Goal: Find specific page/section: Find specific page/section

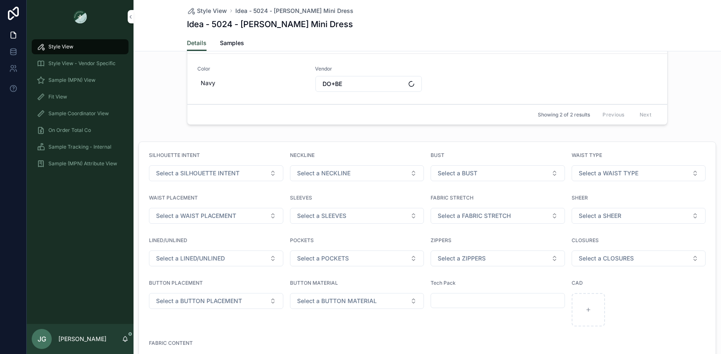
scroll to position [791, 0]
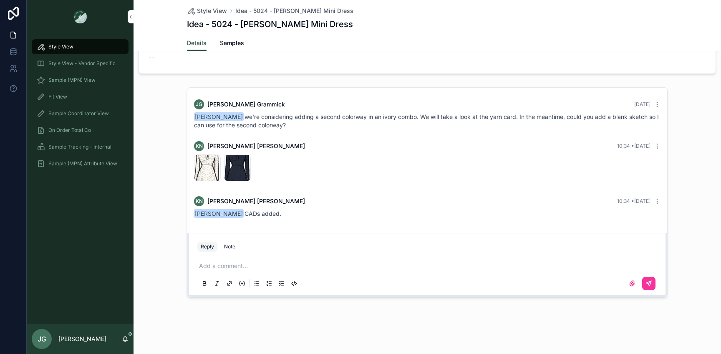
click at [201, 161] on div "Screenshot-2025-10-07-at-10.33.53-AM .png" at bounding box center [207, 167] width 27 height 27
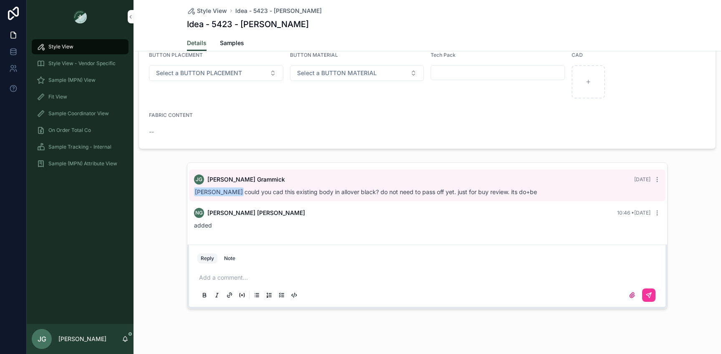
scroll to position [686, 0]
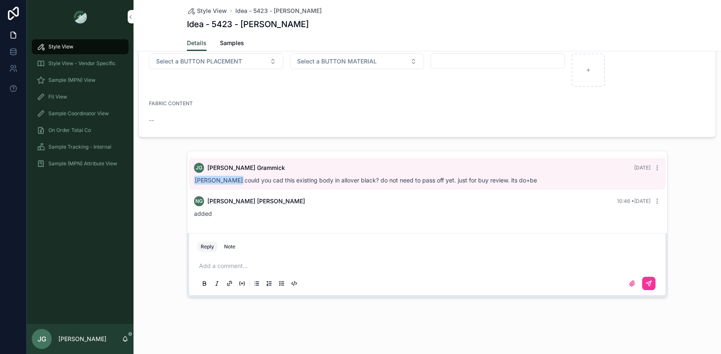
click at [242, 258] on div "Add a comment..." at bounding box center [427, 274] width 460 height 35
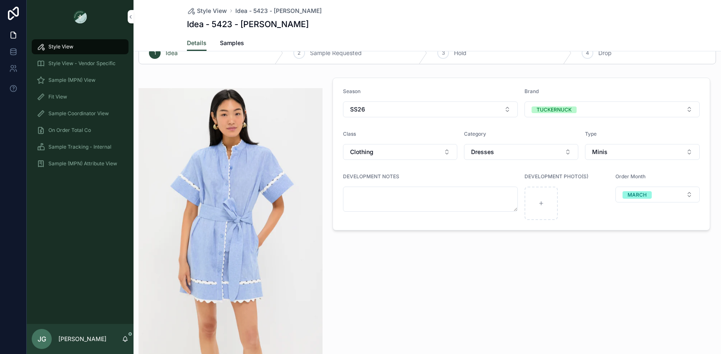
scroll to position [28, 0]
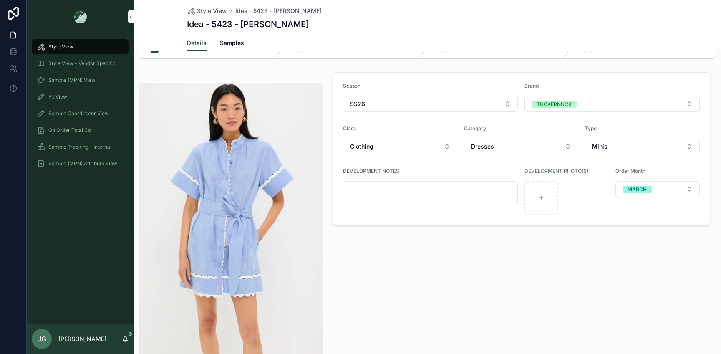
click at [61, 78] on span "Sample (MPN) View" at bounding box center [71, 80] width 47 height 7
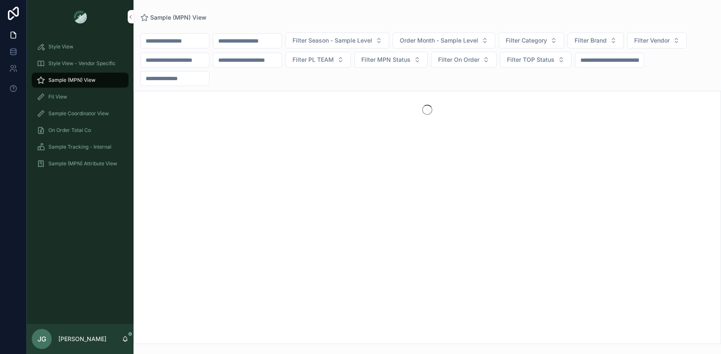
click at [162, 38] on input "scrollable content" at bounding box center [175, 41] width 68 height 12
type input "********"
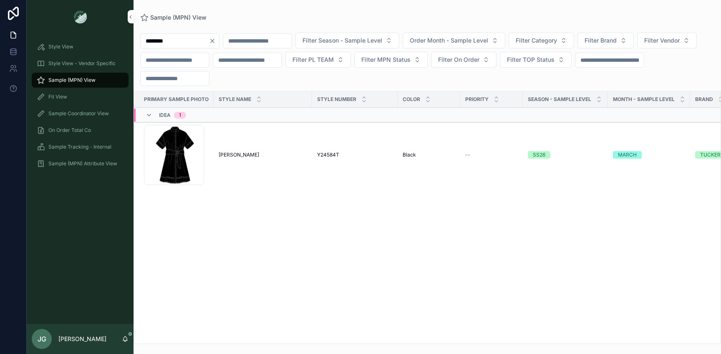
click at [173, 162] on div "Cornelia_blk .png" at bounding box center [174, 155] width 60 height 60
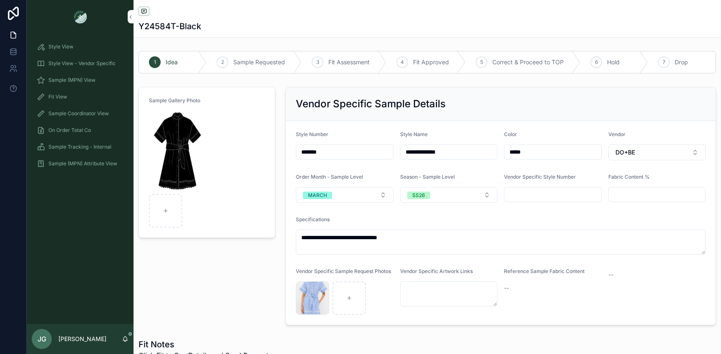
click at [173, 162] on img "scrollable content" at bounding box center [176, 151] width 55 height 80
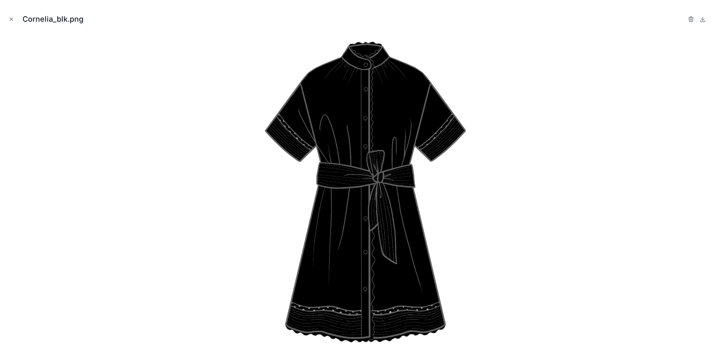
click at [13, 24] on div "Cornelia_blk.png" at bounding box center [361, 19] width 708 height 25
click at [14, 16] on button "Close modal" at bounding box center [11, 19] width 9 height 9
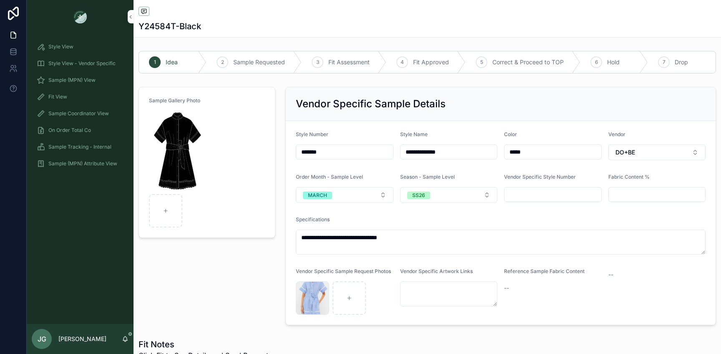
click at [66, 49] on span "Style View" at bounding box center [60, 46] width 25 height 7
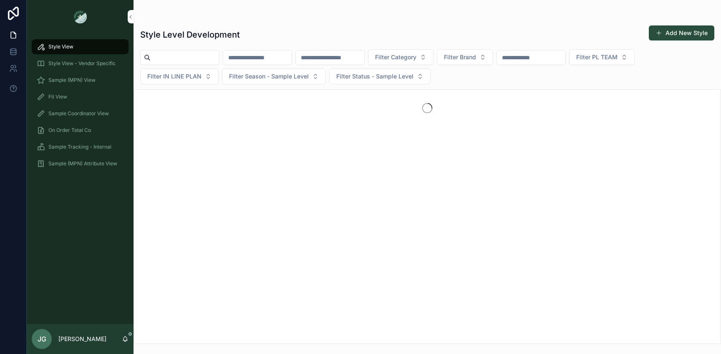
click at [69, 89] on div "Fit View" at bounding box center [80, 96] width 107 height 17
click at [69, 79] on span "Sample (MPN) View" at bounding box center [71, 80] width 47 height 7
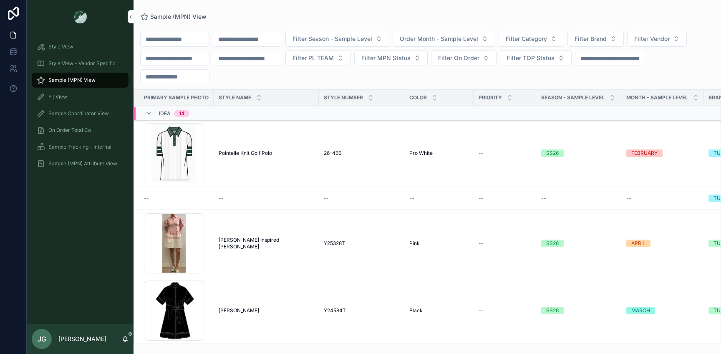
click at [181, 42] on input "scrollable content" at bounding box center [175, 39] width 68 height 12
type input "**********"
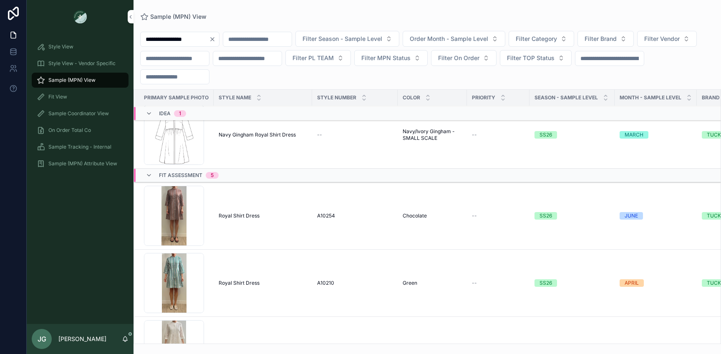
scroll to position [8, 0]
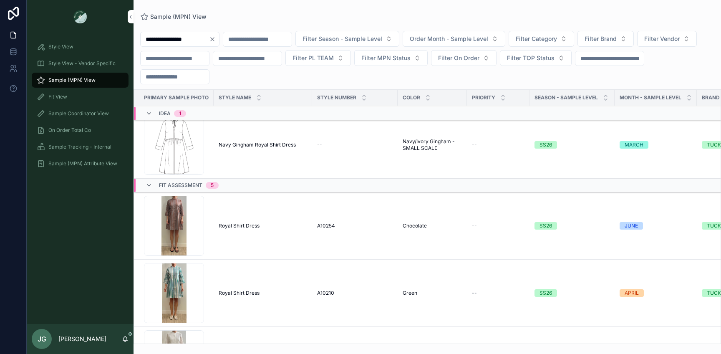
click at [183, 148] on div "Screenshot-2025-10-06-at-7.48.47-PM .png" at bounding box center [174, 145] width 60 height 60
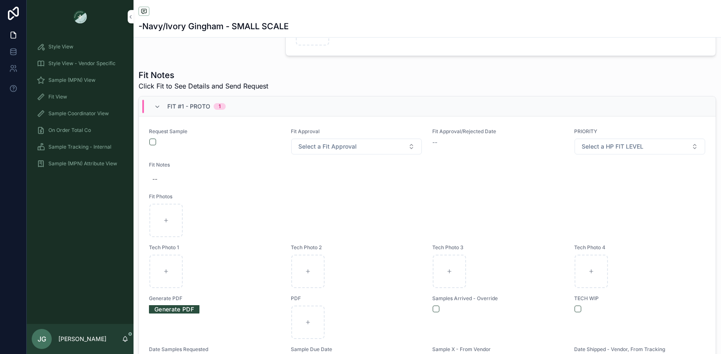
scroll to position [376, 0]
